Goal: Information Seeking & Learning: Compare options

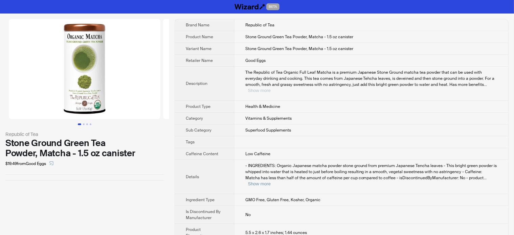
click at [271, 88] on button "Show more" at bounding box center [259, 90] width 23 height 5
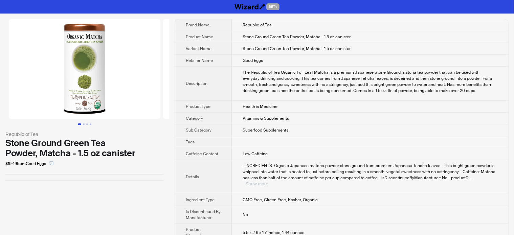
click at [268, 181] on button "Show more" at bounding box center [256, 183] width 23 height 5
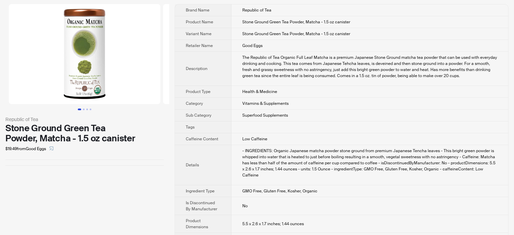
scroll to position [23, 0]
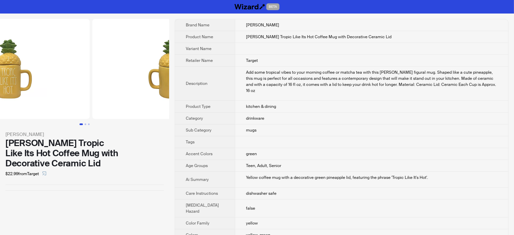
drag, startPoint x: 78, startPoint y: 94, endPoint x: 20, endPoint y: 78, distance: 60.2
click at [21, 78] on img at bounding box center [13, 69] width 151 height 100
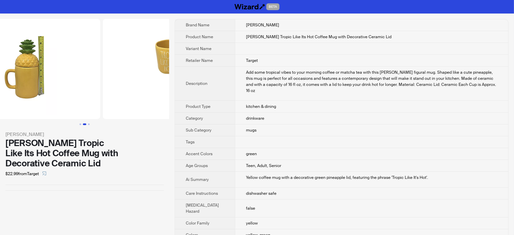
drag, startPoint x: 102, startPoint y: 75, endPoint x: 56, endPoint y: 74, distance: 46.3
click at [56, 74] on img at bounding box center [24, 69] width 151 height 100
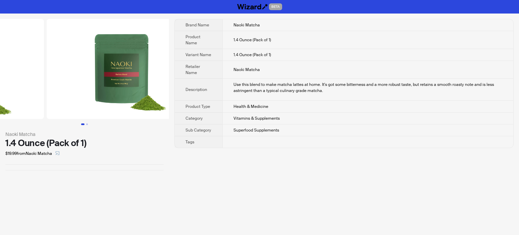
drag, startPoint x: 107, startPoint y: 94, endPoint x: 19, endPoint y: 77, distance: 90.3
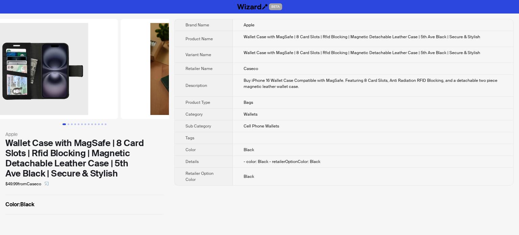
drag, startPoint x: 107, startPoint y: 74, endPoint x: 27, endPoint y: 81, distance: 80.1
click at [28, 82] on img at bounding box center [42, 69] width 151 height 100
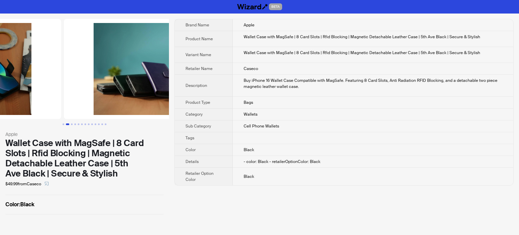
drag, startPoint x: 85, startPoint y: 78, endPoint x: 8, endPoint y: 76, distance: 76.8
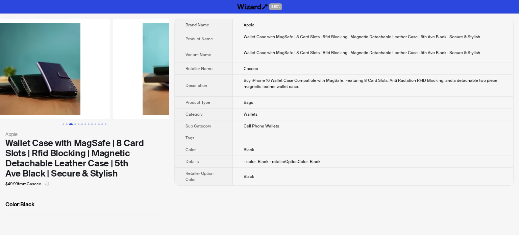
drag, startPoint x: 104, startPoint y: 75, endPoint x: 48, endPoint y: 75, distance: 56.1
click at [47, 75] on img at bounding box center [34, 69] width 151 height 100
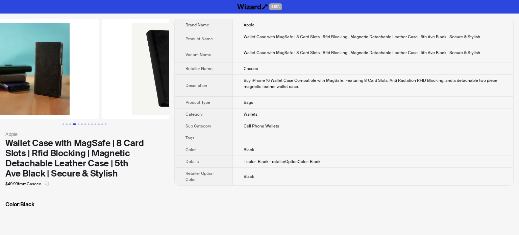
drag, startPoint x: 112, startPoint y: 65, endPoint x: 70, endPoint y: 67, distance: 42.0
click at [70, 67] on img at bounding box center [23, 69] width 151 height 100
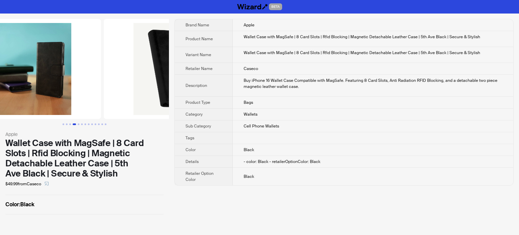
drag, startPoint x: 122, startPoint y: 86, endPoint x: 29, endPoint y: 100, distance: 93.8
click at [30, 100] on ul at bounding box center [84, 69] width 169 height 100
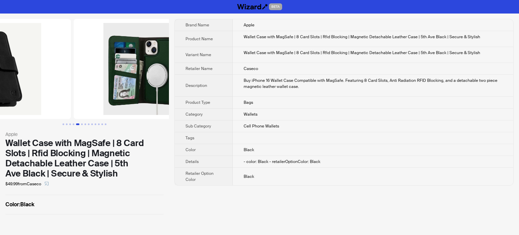
drag, startPoint x: 101, startPoint y: 90, endPoint x: 31, endPoint y: 87, distance: 70.1
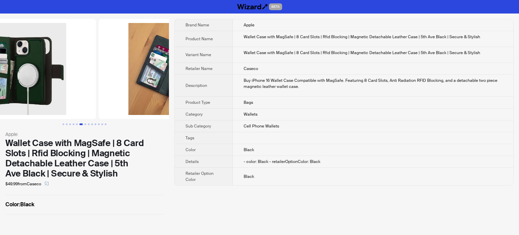
drag, startPoint x: 97, startPoint y: 82, endPoint x: 39, endPoint y: 76, distance: 58.8
click at [32, 76] on img at bounding box center [20, 69] width 151 height 100
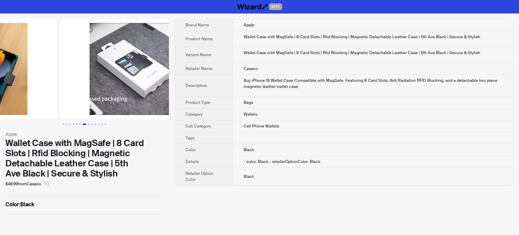
drag, startPoint x: 120, startPoint y: 84, endPoint x: 21, endPoint y: 76, distance: 100.1
click at [21, 76] on ul at bounding box center [84, 69] width 169 height 100
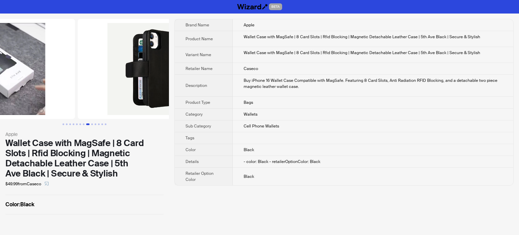
drag, startPoint x: 101, startPoint y: 71, endPoint x: 33, endPoint y: 68, distance: 68.0
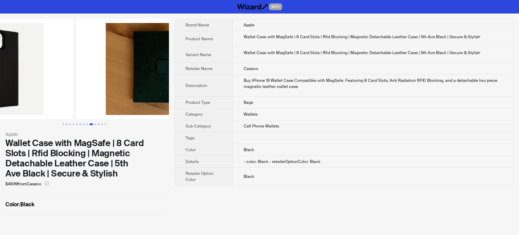
drag, startPoint x: 85, startPoint y: 71, endPoint x: 24, endPoint y: 70, distance: 60.9
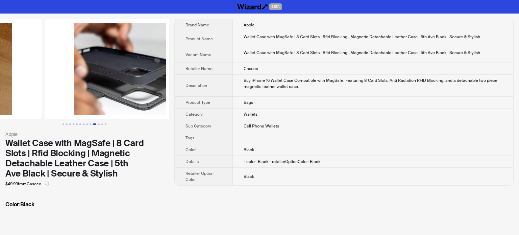
drag, startPoint x: 25, startPoint y: 78, endPoint x: 21, endPoint y: 78, distance: 4.4
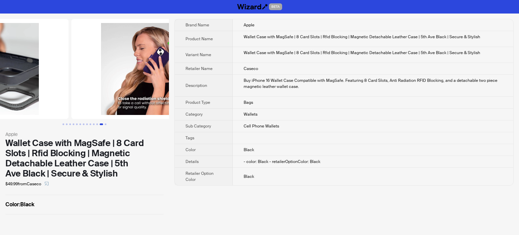
drag, startPoint x: 91, startPoint y: 80, endPoint x: 33, endPoint y: 79, distance: 57.8
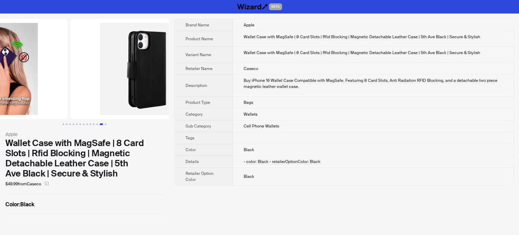
drag, startPoint x: 96, startPoint y: 89, endPoint x: 3, endPoint y: 89, distance: 92.3
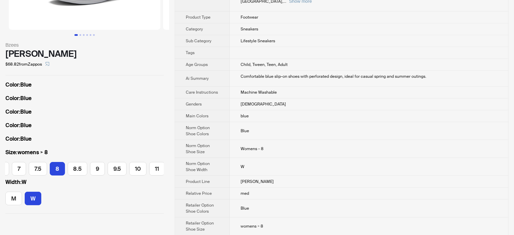
scroll to position [101, 0]
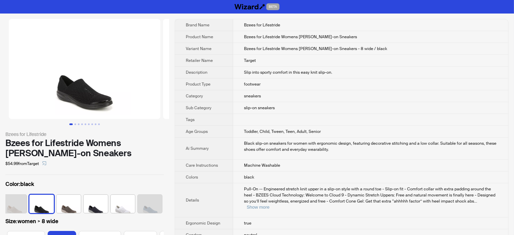
scroll to position [0, 406]
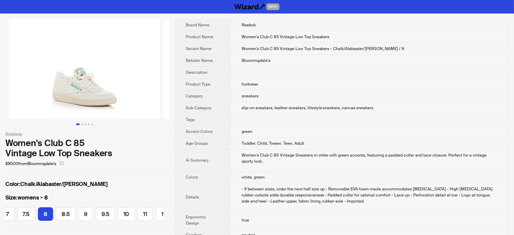
scroll to position [0, 97]
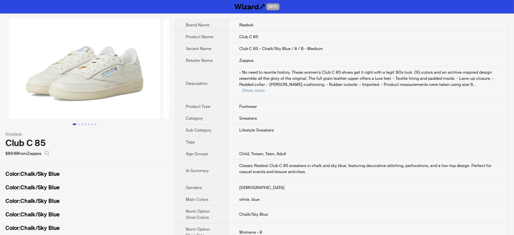
scroll to position [0, 100]
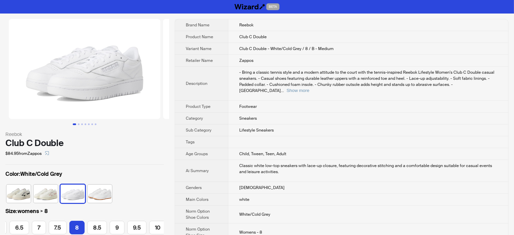
scroll to position [0, 97]
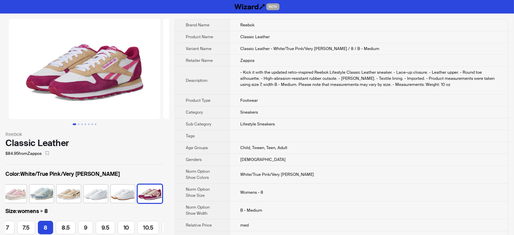
scroll to position [0, 97]
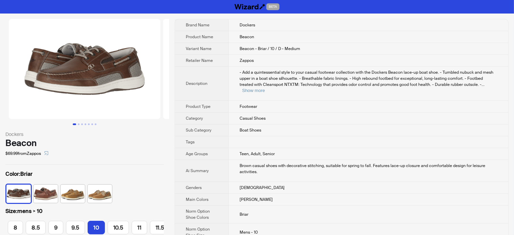
scroll to position [0, 79]
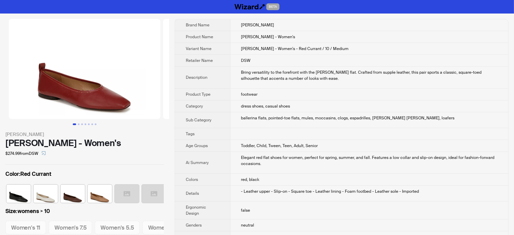
scroll to position [0, 112]
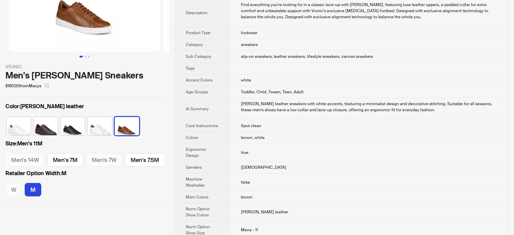
scroll to position [34, 0]
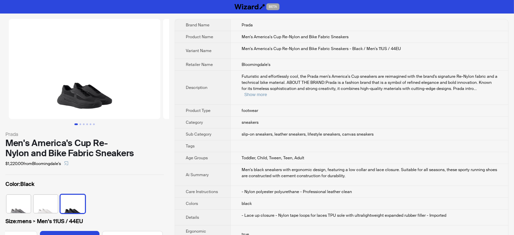
scroll to position [0, 173]
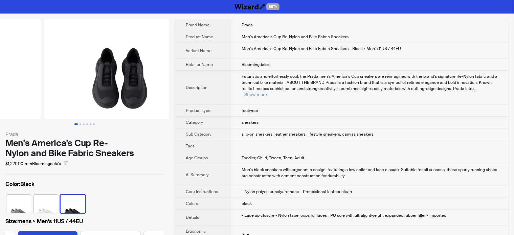
drag, startPoint x: 122, startPoint y: 69, endPoint x: 9, endPoint y: 85, distance: 114.0
click at [7, 86] on ul at bounding box center [84, 69] width 169 height 100
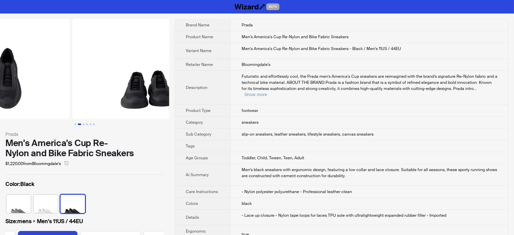
drag, startPoint x: 28, startPoint y: 84, endPoint x: 19, endPoint y: 84, distance: 8.8
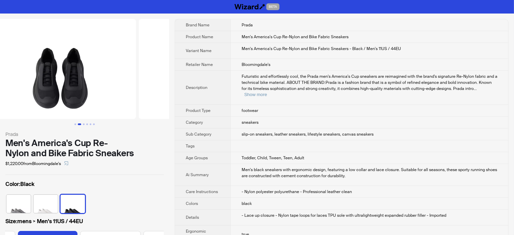
drag, startPoint x: 45, startPoint y: 75, endPoint x: 132, endPoint y: 77, distance: 86.9
click at [131, 77] on ul at bounding box center [84, 69] width 169 height 100
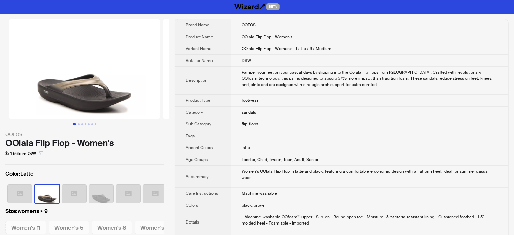
scroll to position [0, 152]
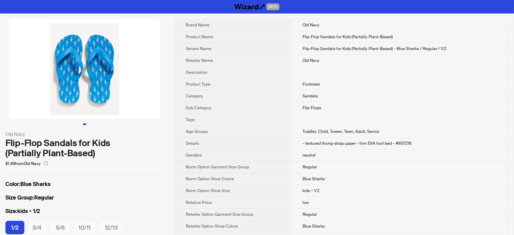
scroll to position [34, 0]
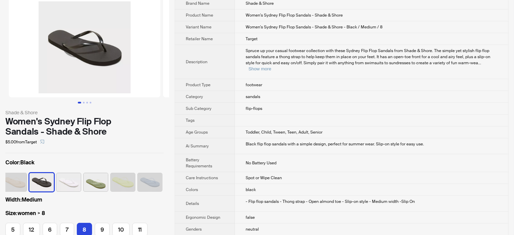
scroll to position [34, 0]
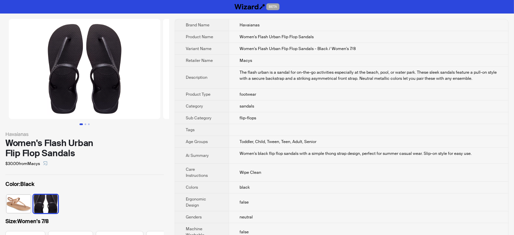
scroll to position [34, 0]
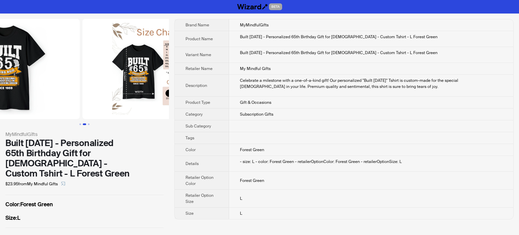
drag, startPoint x: 105, startPoint y: 91, endPoint x: 10, endPoint y: 114, distance: 97.6
click at [14, 113] on ul at bounding box center [84, 69] width 169 height 100
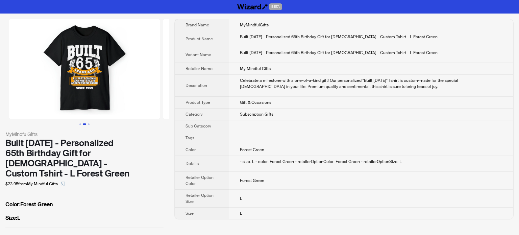
drag, startPoint x: 57, startPoint y: 94, endPoint x: 187, endPoint y: 85, distance: 129.5
click at [187, 85] on div "MyMindfulGifts Built 65 Years Ago - Personalized 65th Birthday Gift for 65 Year…" at bounding box center [259, 124] width 519 height 220
drag, startPoint x: 72, startPoint y: 98, endPoint x: 107, endPoint y: 98, distance: 35.2
click at [107, 98] on img at bounding box center [84, 69] width 151 height 100
click at [105, 188] on div "MyMindfulGifts Built 65 Years Ago - Personalized 65th Birthday Gift for 65 Year…" at bounding box center [84, 124] width 169 height 220
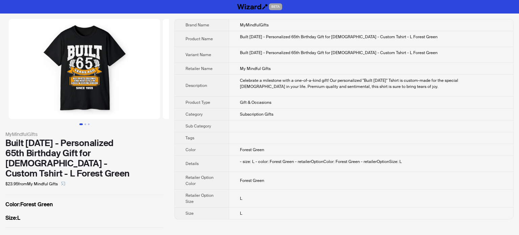
click at [80, 201] on div "Color : Forest Green Size : L" at bounding box center [84, 212] width 158 height 22
click at [110, 219] on div "MyMindfulGifts Built 65 Years Ago - Personalized 65th Birthday Gift for 65 Year…" at bounding box center [84, 124] width 169 height 220
click at [77, 214] on label "Size : L" at bounding box center [84, 218] width 158 height 8
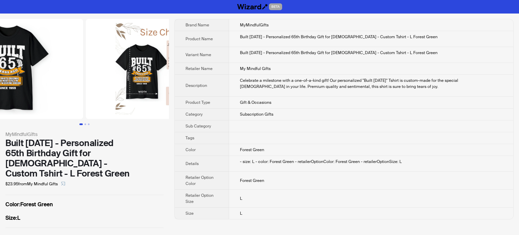
drag, startPoint x: 94, startPoint y: 93, endPoint x: 35, endPoint y: 92, distance: 59.5
click at [35, 92] on img at bounding box center [7, 69] width 151 height 100
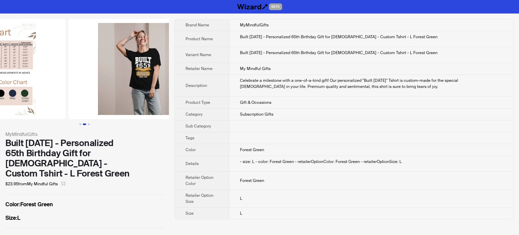
drag, startPoint x: 116, startPoint y: 92, endPoint x: 48, endPoint y: 89, distance: 68.7
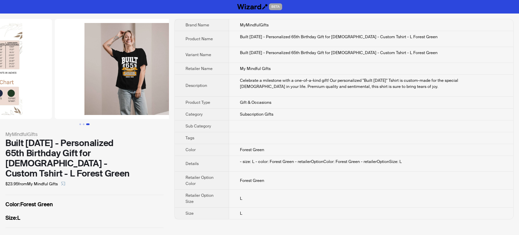
drag, startPoint x: 69, startPoint y: 90, endPoint x: 94, endPoint y: 90, distance: 25.0
click at [94, 90] on img at bounding box center [130, 69] width 151 height 100
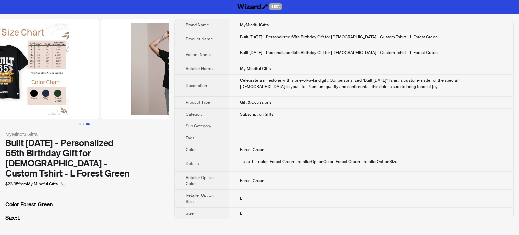
drag, startPoint x: 80, startPoint y: 75, endPoint x: 142, endPoint y: 79, distance: 61.7
click at [142, 79] on img at bounding box center [176, 69] width 151 height 100
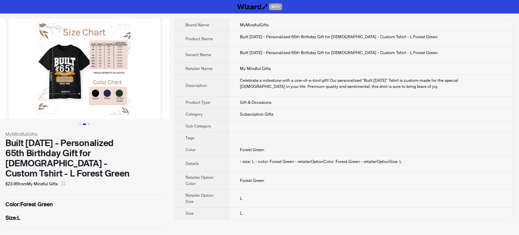
click at [99, 58] on img at bounding box center [84, 69] width 151 height 100
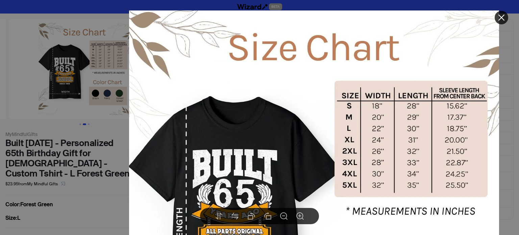
click at [99, 136] on div at bounding box center [259, 117] width 519 height 235
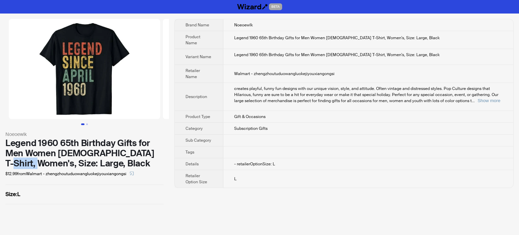
drag, startPoint x: 33, startPoint y: 162, endPoint x: 65, endPoint y: 162, distance: 31.4
click at [65, 162] on div "Legend 1960 65th Birthday Gifts for Men Women 65 Year Old T-Shirt, Women's, Siz…" at bounding box center [84, 153] width 158 height 30
click at [51, 197] on label "Size : L" at bounding box center [84, 194] width 158 height 8
click at [35, 167] on div "Legend 1960 65th Birthday Gifts for Men Women 65 Year Old T-Shirt, Women's, Siz…" at bounding box center [84, 153] width 158 height 30
click at [53, 189] on div "Noeoewlk Legend 1960 65th Birthday Gifts for Men Women 65 Year Old T-Shirt, Wom…" at bounding box center [84, 112] width 169 height 196
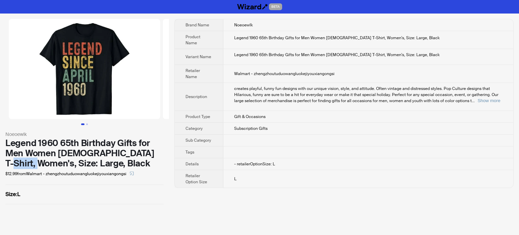
drag, startPoint x: 31, startPoint y: 163, endPoint x: 65, endPoint y: 165, distance: 33.5
click at [65, 165] on div "Legend 1960 65th Birthday Gifts for Men Women 65 Year Old T-Shirt, Women's, Siz…" at bounding box center [84, 153] width 158 height 30
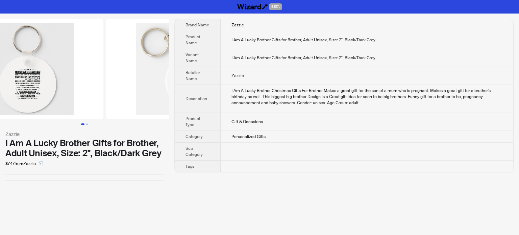
drag, startPoint x: 116, startPoint y: 90, endPoint x: 34, endPoint y: 94, distance: 81.9
click at [34, 93] on img at bounding box center [27, 69] width 151 height 100
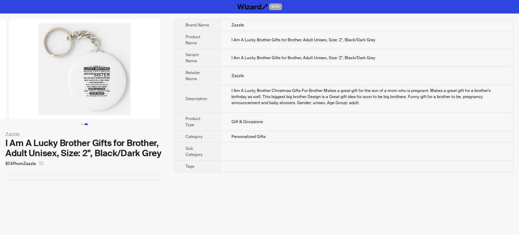
drag, startPoint x: 110, startPoint y: 92, endPoint x: 44, endPoint y: 90, distance: 66.0
click at [42, 91] on img at bounding box center [84, 69] width 151 height 100
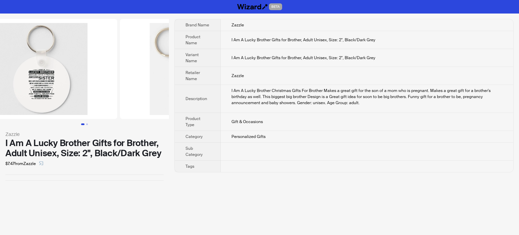
drag, startPoint x: 71, startPoint y: 66, endPoint x: 172, endPoint y: 2, distance: 119.5
click at [160, 29] on img at bounding box center [195, 69] width 151 height 100
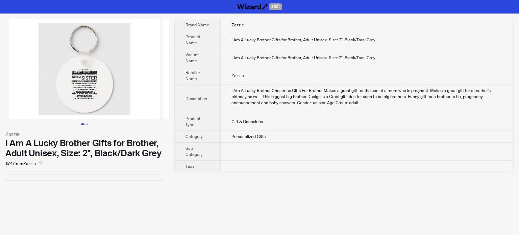
scroll to position [0, 154]
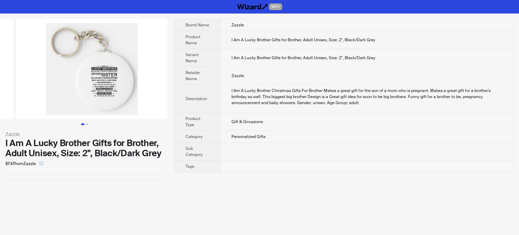
drag, startPoint x: 137, startPoint y: 78, endPoint x: 47, endPoint y: 85, distance: 89.9
click at [47, 85] on ul at bounding box center [84, 69] width 169 height 100
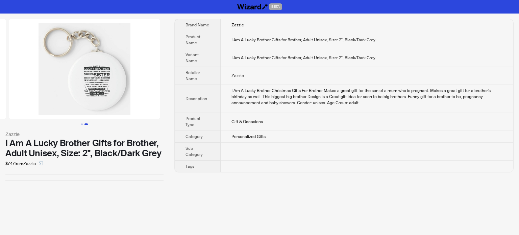
drag, startPoint x: 123, startPoint y: 85, endPoint x: 50, endPoint y: 94, distance: 73.6
click at [50, 94] on img at bounding box center [84, 69] width 151 height 100
drag, startPoint x: 38, startPoint y: 174, endPoint x: 134, endPoint y: 214, distance: 103.5
click at [39, 174] on div at bounding box center [84, 174] width 158 height 0
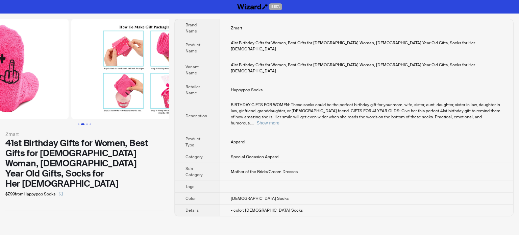
drag, startPoint x: 119, startPoint y: 76, endPoint x: 30, endPoint y: 74, distance: 89.0
click at [30, 74] on ul at bounding box center [84, 69] width 169 height 100
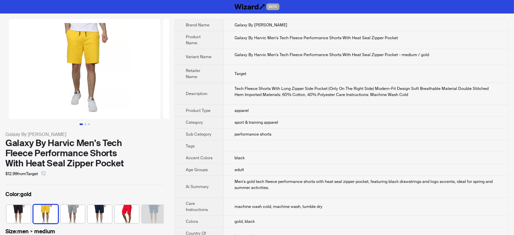
scroll to position [0, 4]
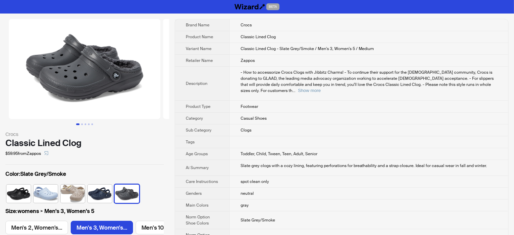
scroll to position [0, 53]
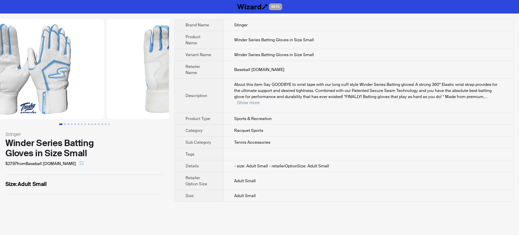
drag, startPoint x: 130, startPoint y: 91, endPoint x: 58, endPoint y: 91, distance: 72.4
click at [60, 91] on ul at bounding box center [84, 69] width 169 height 100
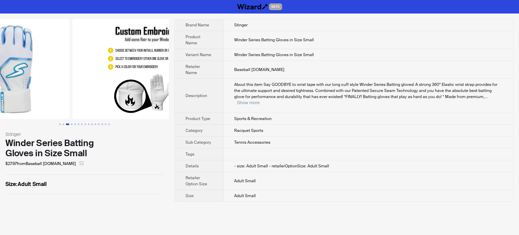
drag, startPoint x: 123, startPoint y: 82, endPoint x: 57, endPoint y: 90, distance: 66.4
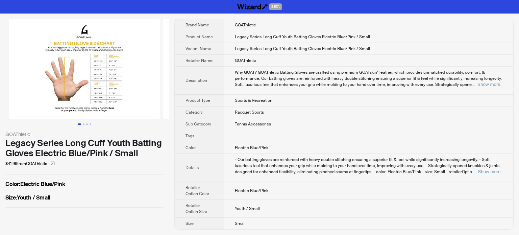
drag, startPoint x: 60, startPoint y: 56, endPoint x: 134, endPoint y: 67, distance: 75.1
click at [134, 63] on img at bounding box center [84, 69] width 151 height 100
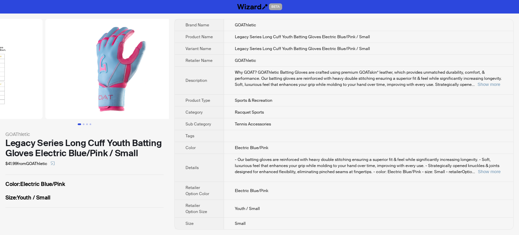
drag, startPoint x: 115, startPoint y: 71, endPoint x: 14, endPoint y: 89, distance: 102.3
click at [17, 88] on ul at bounding box center [84, 69] width 169 height 100
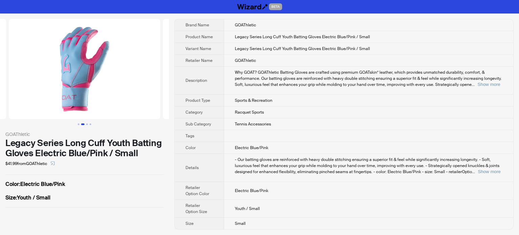
drag, startPoint x: 126, startPoint y: 94, endPoint x: 14, endPoint y: 96, distance: 112.3
click at [13, 96] on ul at bounding box center [84, 69] width 169 height 100
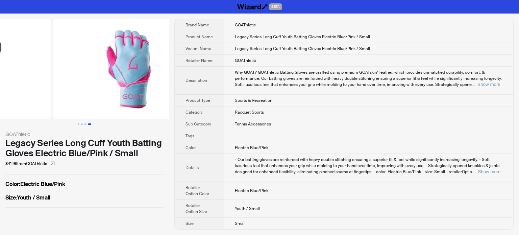
drag, startPoint x: 111, startPoint y: 87, endPoint x: 38, endPoint y: 85, distance: 73.7
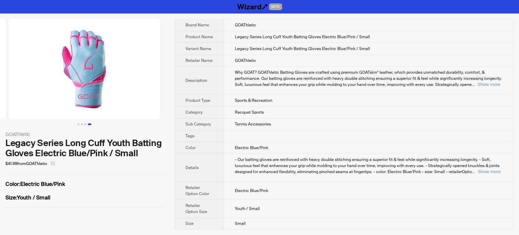
drag, startPoint x: 125, startPoint y: 83, endPoint x: 41, endPoint y: 60, distance: 87.5
click at [44, 61] on img at bounding box center [84, 69] width 151 height 100
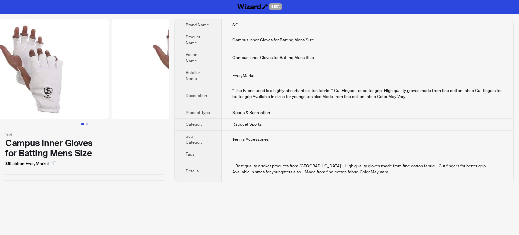
drag, startPoint x: 103, startPoint y: 87, endPoint x: 9, endPoint y: 78, distance: 94.7
click at [37, 84] on img at bounding box center [32, 69] width 151 height 100
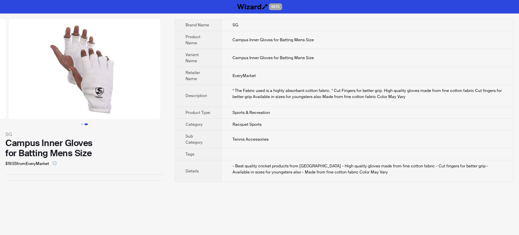
drag, startPoint x: 110, startPoint y: 78, endPoint x: 41, endPoint y: 78, distance: 69.7
click at [41, 78] on img at bounding box center [84, 69] width 151 height 100
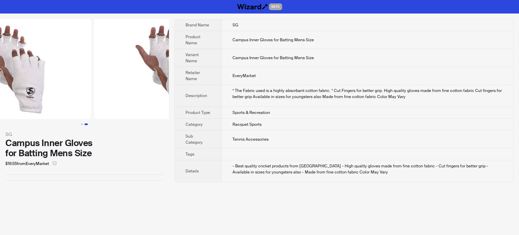
drag, startPoint x: 53, startPoint y: 78, endPoint x: 137, endPoint y: 79, distance: 83.9
click at [137, 79] on img at bounding box center [169, 69] width 151 height 100
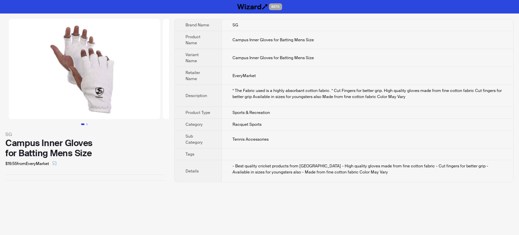
drag, startPoint x: 71, startPoint y: 81, endPoint x: 138, endPoint y: 86, distance: 67.2
click at [138, 87] on img at bounding box center [84, 69] width 151 height 100
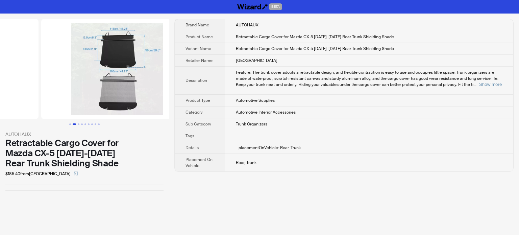
drag, startPoint x: 126, startPoint y: 100, endPoint x: 30, endPoint y: 119, distance: 98.5
click at [30, 119] on div at bounding box center [84, 72] width 169 height 106
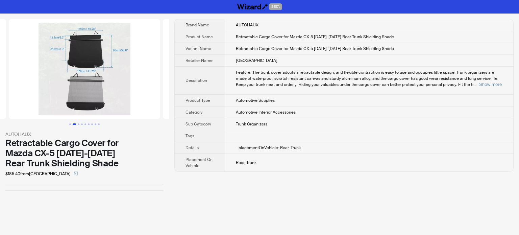
scroll to position [0, 97]
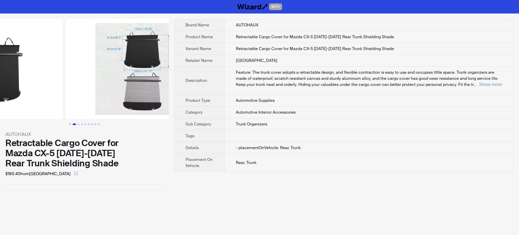
drag, startPoint x: 68, startPoint y: 92, endPoint x: 160, endPoint y: 31, distance: 110.1
click at [142, 83] on img at bounding box center [141, 69] width 151 height 100
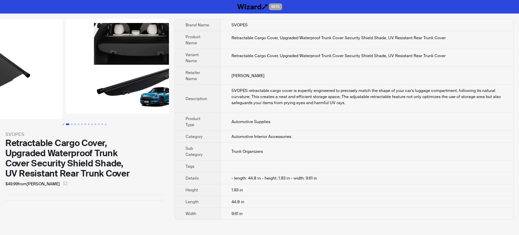
drag, startPoint x: 107, startPoint y: 92, endPoint x: 41, endPoint y: 97, distance: 66.1
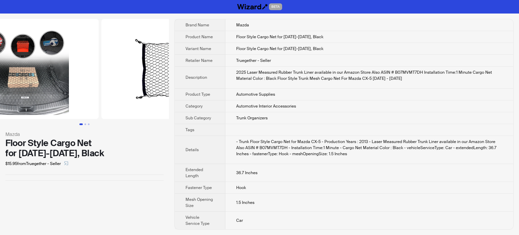
drag, startPoint x: 114, startPoint y: 82, endPoint x: 40, endPoint y: 88, distance: 74.3
click at [39, 88] on img at bounding box center [22, 69] width 151 height 100
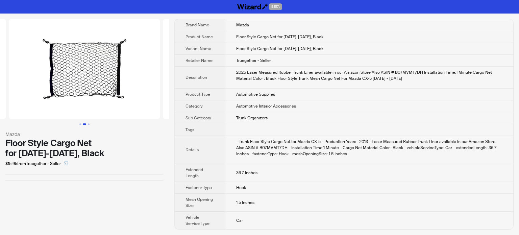
drag, startPoint x: 111, startPoint y: 92, endPoint x: 22, endPoint y: 93, distance: 88.9
click at [22, 93] on img at bounding box center [84, 69] width 151 height 100
